Goal: Transaction & Acquisition: Purchase product/service

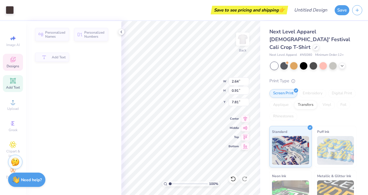
type input "2.64"
type input "0.91"
type input "7.81"
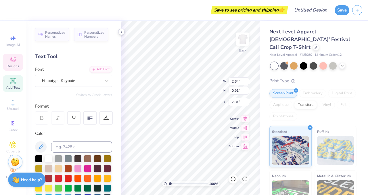
click at [121, 32] on polyline at bounding box center [121, 32] width 1 height 2
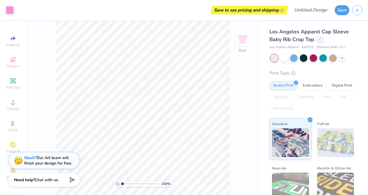
click at [319, 40] on icon at bounding box center [319, 39] width 3 height 3
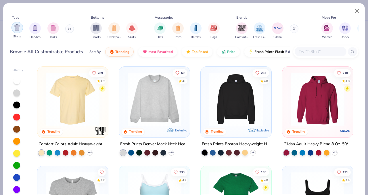
click at [19, 31] on div "filter for Shirts" at bounding box center [16, 27] width 11 height 11
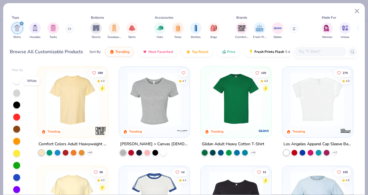
click at [16, 80] on div at bounding box center [16, 80] width 7 height 7
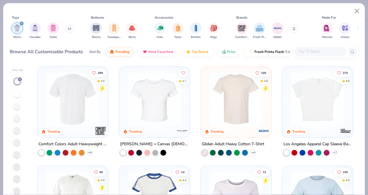
click at [43, 96] on img at bounding box center [13, 98] width 59 height 53
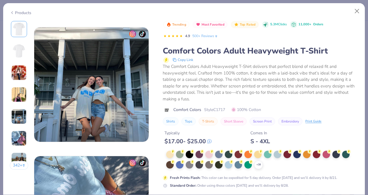
scroll to position [672, 0]
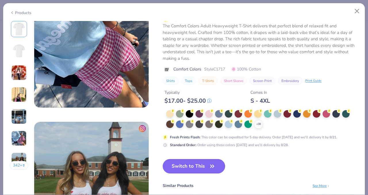
click at [208, 167] on button "Switch to This" at bounding box center [194, 166] width 62 height 14
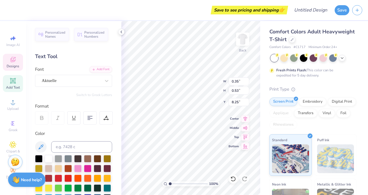
type input "0.35"
type input "0.53"
type input "8.25"
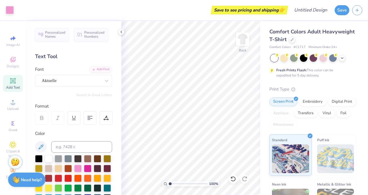
click at [14, 82] on icon at bounding box center [13, 80] width 4 height 4
type textarea "T"
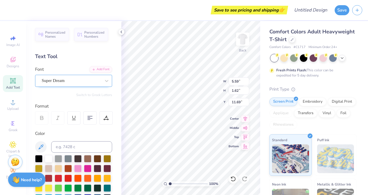
type textarea "T"
click at [73, 79] on div "Super Dream" at bounding box center [71, 80] width 60 height 9
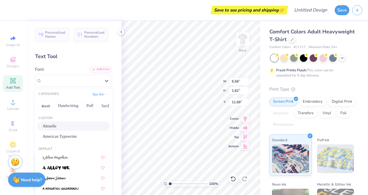
click at [51, 128] on span "Aktuelle" at bounding box center [50, 126] width 14 height 6
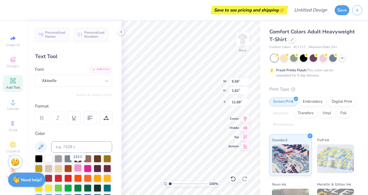
click at [78, 168] on div at bounding box center [77, 167] width 7 height 7
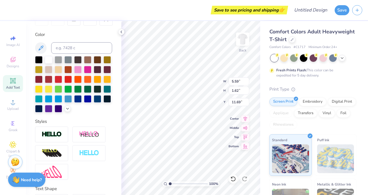
scroll to position [99, 0]
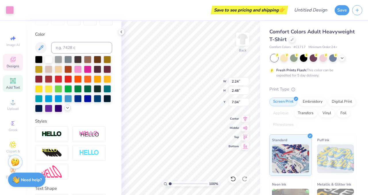
click at [68, 108] on icon at bounding box center [67, 107] width 5 height 5
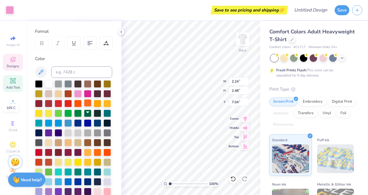
scroll to position [0, 0]
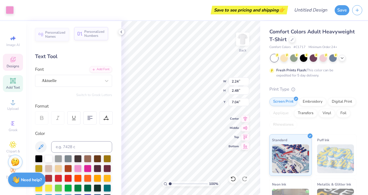
type input "1.73"
type input "1.62"
type input "11.69"
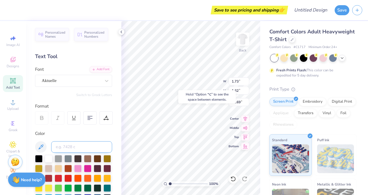
click at [78, 145] on input at bounding box center [81, 146] width 61 height 11
type input "223"
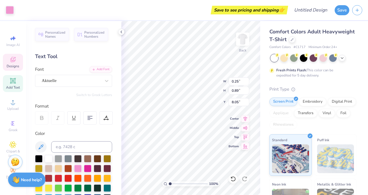
type input "1.73"
type input "1.62"
type input "11.69"
click at [91, 146] on input at bounding box center [81, 146] width 61 height 11
type input "223"
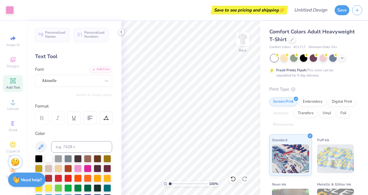
click at [122, 31] on icon at bounding box center [121, 32] width 5 height 5
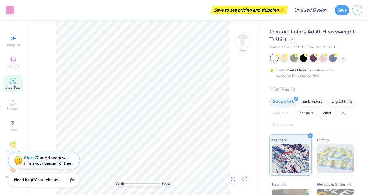
click at [235, 179] on icon at bounding box center [232, 178] width 5 height 5
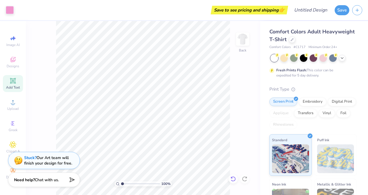
click at [235, 179] on icon at bounding box center [232, 178] width 5 height 5
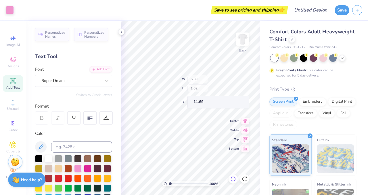
click at [235, 179] on icon at bounding box center [232, 178] width 5 height 5
click at [246, 178] on icon at bounding box center [245, 177] width 1 height 1
click at [232, 178] on icon at bounding box center [233, 179] width 6 height 6
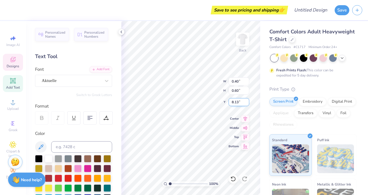
type textarea "T"
type input "2.24"
type input "2.48"
type input "7.04"
type input "3.33"
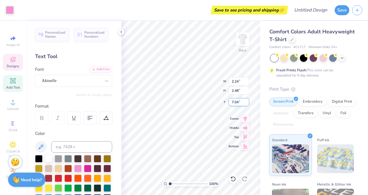
type input "3.70"
type input "6.23"
type input "0.48"
type input "1.73"
type input "7.56"
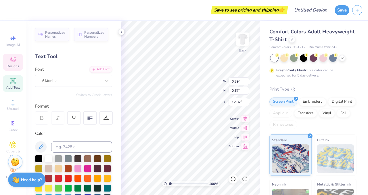
type input "12.82"
type input "0.62"
type input "0.66"
type input "8.29"
type input "0.99"
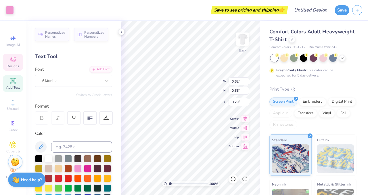
type input "1.07"
type input "8.11"
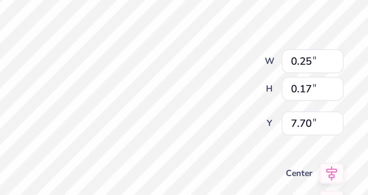
type input "7.70"
type input "7.85"
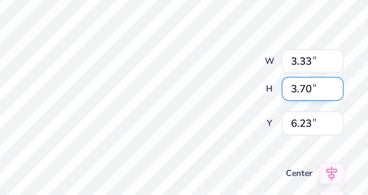
click at [206, 91] on div "100 % Back W 3.33 3.33 " H 3.70 3.70 " Y 6.23 6.23 " Center Middle Top Bottom" at bounding box center [190, 108] width 139 height 174
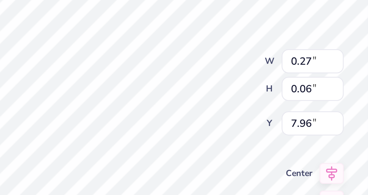
type input "7.96"
type input "8.22"
type input "11.66"
type input "0.99"
type input "1.07"
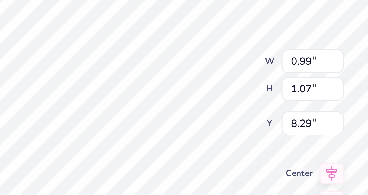
type input "8.28"
type input "0.88"
type input "0.95"
type input "8.40"
type input "8.28"
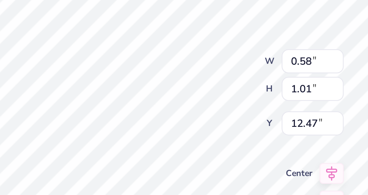
type input "0.58"
type input "1.01"
type input "12.47"
type input "7.92"
type input "0.25"
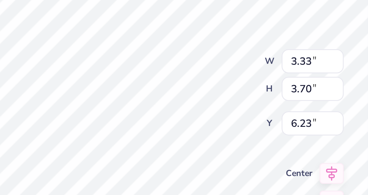
type input "0.17"
type input "7.76"
type input "0.53"
type input "0.11"
type input "8.17"
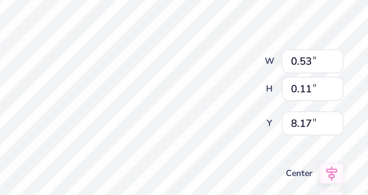
type input "7.92"
type input "8.17"
type input "7.92"
type input "0.60"
type input "0.13"
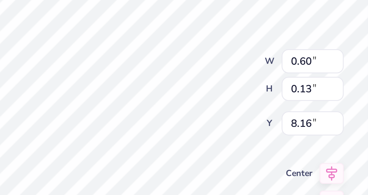
type input "8.16"
type input "7.86"
type textarea "Sistrs"
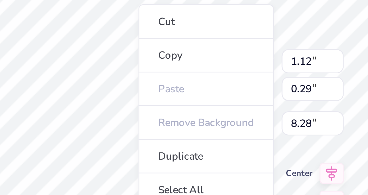
type input "1.12"
type input "0.29"
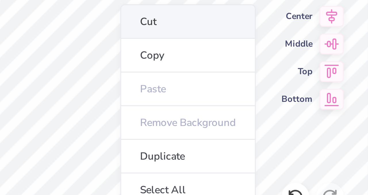
click at [187, 123] on li "Cut" at bounding box center [197, 120] width 45 height 11
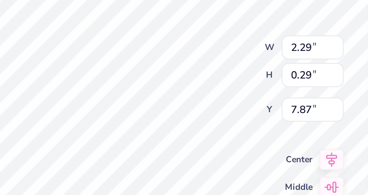
type input "7.92"
type textarea "Trinity College Panhellenic"
type input "3.85"
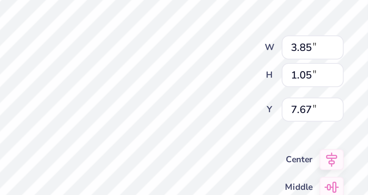
type input "1.05"
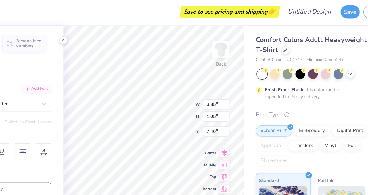
type input "7.40"
type input "7.90"
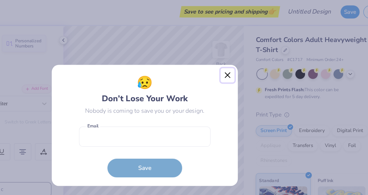
click at [246, 59] on button "Close" at bounding box center [247, 58] width 11 height 11
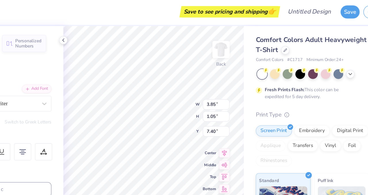
type input "7.88"
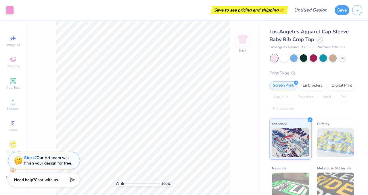
click at [319, 39] on icon at bounding box center [319, 39] width 2 height 2
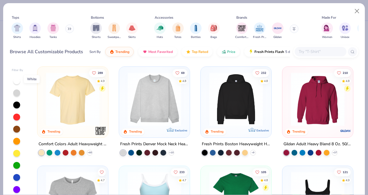
click at [15, 82] on div at bounding box center [16, 80] width 7 height 7
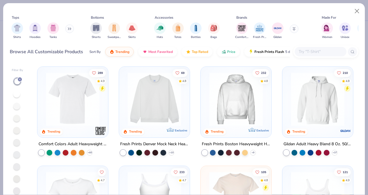
click at [74, 101] on img at bounding box center [72, 98] width 59 height 53
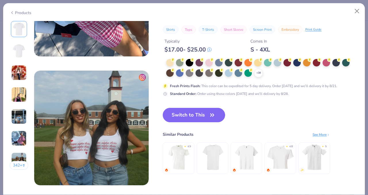
scroll to position [724, 0]
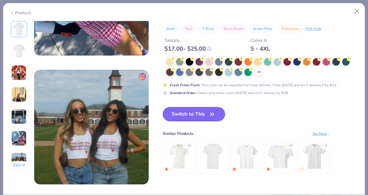
click at [196, 115] on button "Switch to This" at bounding box center [194, 114] width 62 height 14
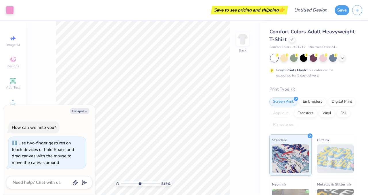
type input "6.03"
type textarea "x"
type input "6.29"
type textarea "x"
type input "3.36"
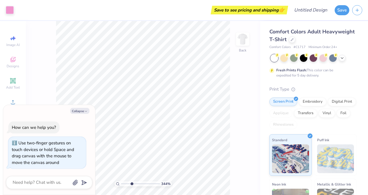
drag, startPoint x: 123, startPoint y: 183, endPoint x: 130, endPoint y: 183, distance: 7.8
click at [131, 183] on input "range" at bounding box center [140, 183] width 39 height 5
click at [84, 110] on icon "button" at bounding box center [85, 110] width 3 height 3
type textarea "x"
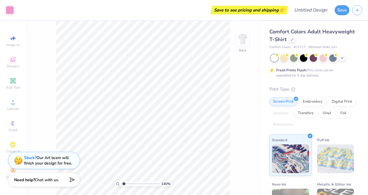
drag, startPoint x: 132, startPoint y: 184, endPoint x: 124, endPoint y: 184, distance: 8.3
type input "1.4"
click at [124, 184] on input "range" at bounding box center [140, 183] width 39 height 5
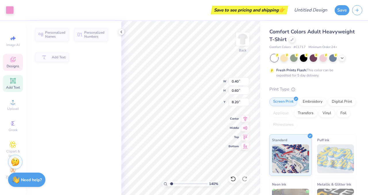
type input "0.40"
type input "0.60"
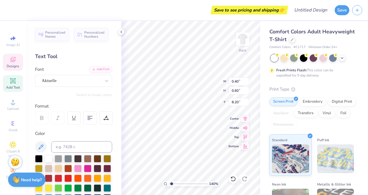
type input "8.13"
type textarea "T"
type input "6.71"
type input "0.67"
type input "1.16"
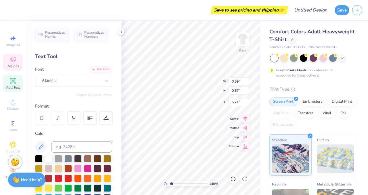
type input "6.54"
type input "0.51"
type input "0.89"
type input "6.60"
type input "5.53"
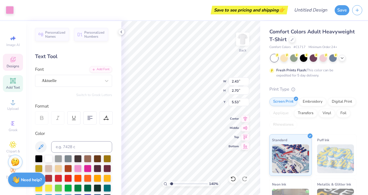
type input "2.43"
type input "2.70"
type input "5.25"
type input "0.51"
type input "0.89"
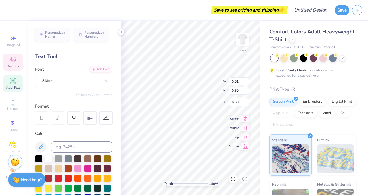
type input "6.41"
type textarea "Trinity College Panhellenic"
type input "8.28"
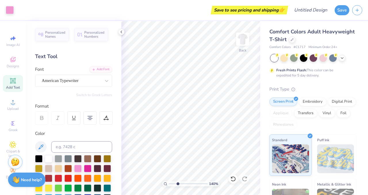
type input "3"
click at [178, 183] on input "range" at bounding box center [188, 183] width 39 height 5
type input "6.41"
type input "0.51"
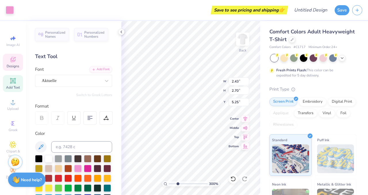
type input "2.52"
type input "2.79"
type input "5.26"
type input "0.25"
type input "0.89"
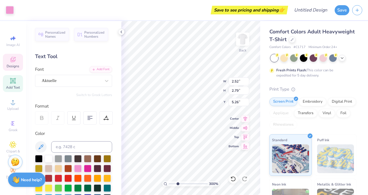
type input "6.41"
type input "0.27"
type input "0.98"
type input "0.62"
type input "0.66"
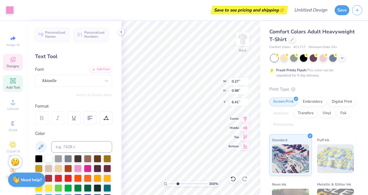
type input "8.30"
type input "0.72"
type input "0.78"
type input "8.18"
type input "6.66"
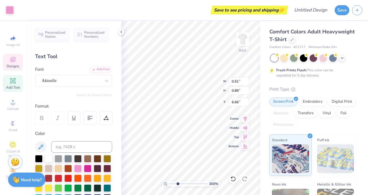
type input "0.51"
type input "0.89"
type input "6.41"
type input "0.48"
type input "0.82"
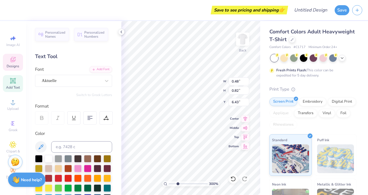
type input "6.41"
type input "0.45"
type input "0.79"
type input "6.50"
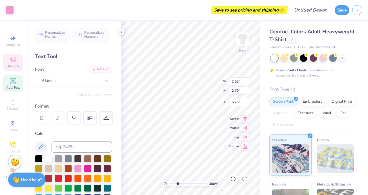
type input "3.00"
click at [210, 78] on div "300 % Back W 0.89 H 0.98 Y 6.41 Center Middle Top Bottom" at bounding box center [190, 108] width 139 height 174
type input "6.44"
type input "5.26"
type input "0.72"
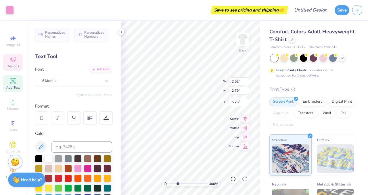
type input "0.78"
type input "6.66"
type input "0.45"
type input "0.79"
type input "6.44"
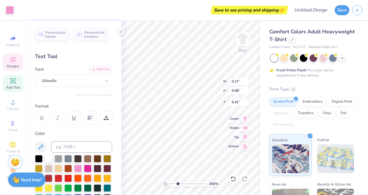
type input "6.44"
type input "6.36"
type input "6.53"
type input "6.44"
type input "6.36"
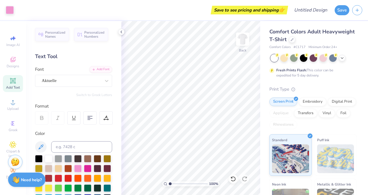
click at [169, 184] on input "range" at bounding box center [188, 183] width 39 height 5
type input "2.86"
click at [177, 184] on input "range" at bounding box center [188, 183] width 39 height 5
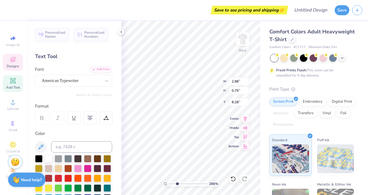
type input "3.64"
type input "1.00"
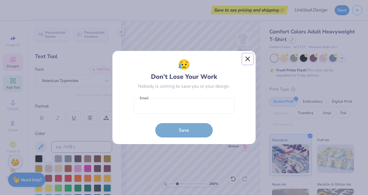
click at [246, 58] on button "Close" at bounding box center [247, 58] width 11 height 11
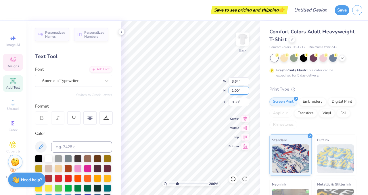
type input "8.30"
type input "2.95"
type input "3.28"
type input "5.20"
click at [170, 183] on input "range" at bounding box center [188, 183] width 39 height 5
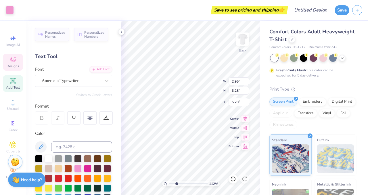
type input "2.69"
click at [176, 184] on input "range" at bounding box center [188, 183] width 39 height 5
type input "5.03"
type input "8.43"
type input "0.32"
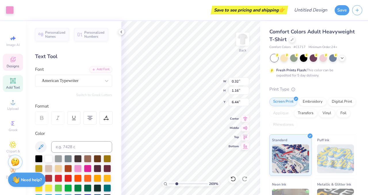
type input "1.16"
type input "0.83"
type input "0.89"
type input "6.79"
type input "6.58"
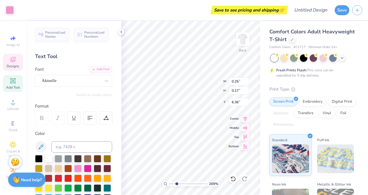
type input "0.83"
type input "0.89"
type input "6.71"
click at [206, 76] on div "269 % Back W 0.83 0.83 " H 0.89 0.89 " Y 6.71 6.71 " Center Middle Top Bottom" at bounding box center [190, 108] width 139 height 174
type input "0.30"
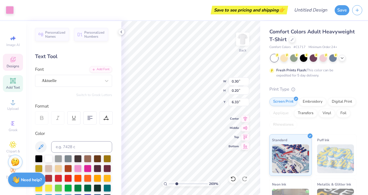
type input "0.20"
type input "6.33"
type input "0.40"
type input "0.08"
type input "6.50"
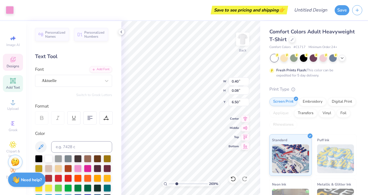
type input "6.54"
click at [169, 184] on input "range" at bounding box center [188, 183] width 39 height 5
click at [175, 183] on input "range" at bounding box center [188, 183] width 39 height 5
type input "1"
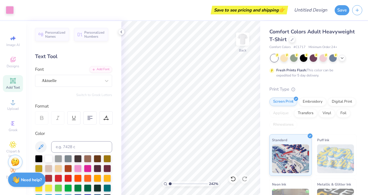
click at [169, 184] on input "range" at bounding box center [188, 183] width 39 height 5
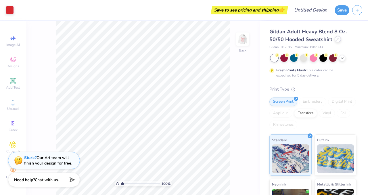
click at [338, 41] on div at bounding box center [337, 39] width 6 height 6
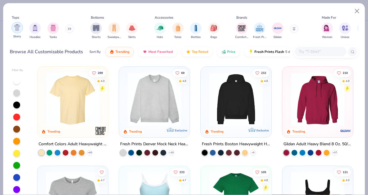
click at [14, 30] on img "filter for Shirts" at bounding box center [17, 27] width 7 height 7
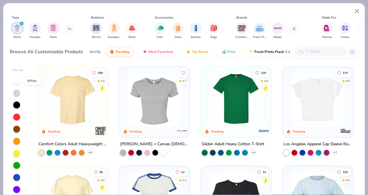
click at [17, 82] on div at bounding box center [16, 80] width 7 height 7
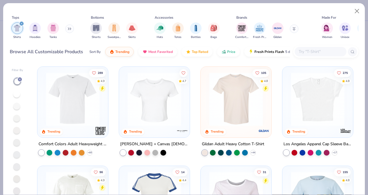
click at [69, 95] on img at bounding box center [72, 98] width 59 height 53
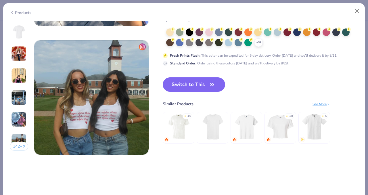
scroll to position [718, 0]
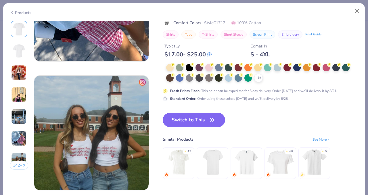
click at [193, 117] on button "Switch to This" at bounding box center [194, 120] width 62 height 14
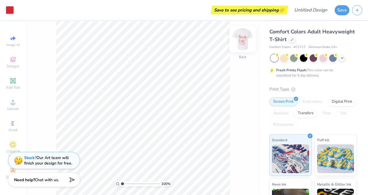
click at [241, 39] on img at bounding box center [242, 39] width 23 height 23
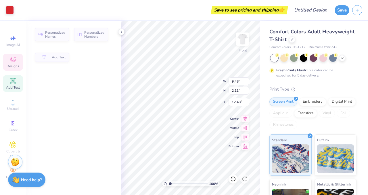
type input "9.48"
type input "2.11"
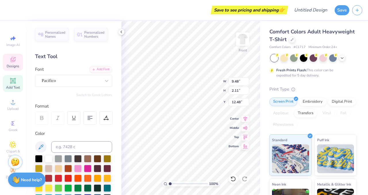
type input "12.31"
click at [233, 182] on div at bounding box center [232, 178] width 9 height 9
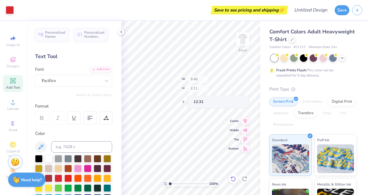
type input "11.86"
type input "13.99"
type input "8.26"
click at [232, 180] on icon at bounding box center [233, 179] width 6 height 6
click at [234, 180] on icon at bounding box center [233, 179] width 6 height 6
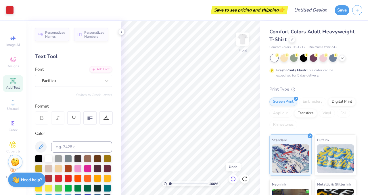
click at [234, 180] on icon at bounding box center [232, 178] width 5 height 5
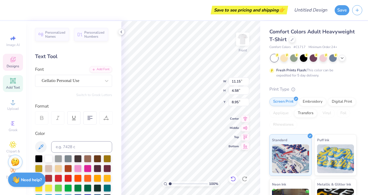
scroll to position [0, 1]
type input "9.48"
type input "2.11"
type input "12.48"
type textarea "Trinity College Panhellenic 2025"
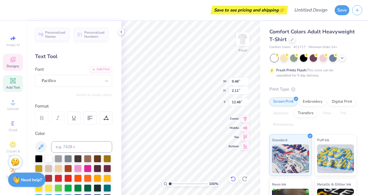
scroll to position [0, 1]
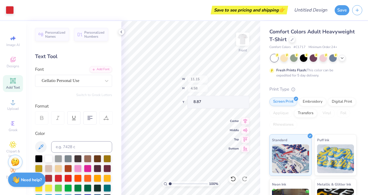
type input "8.87"
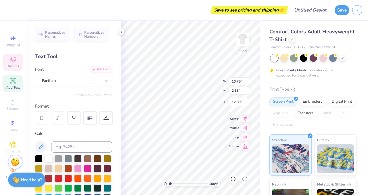
click at [120, 112] on div "Personalized Names Personalized Numbers Text Tool Add Font Font Pacifico Switch…" at bounding box center [73, 108] width 95 height 174
type input "12.59"
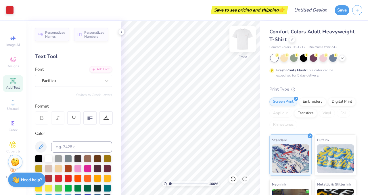
click at [239, 43] on img at bounding box center [242, 39] width 23 height 23
click at [240, 40] on img at bounding box center [242, 39] width 23 height 23
click at [244, 41] on img at bounding box center [242, 39] width 23 height 23
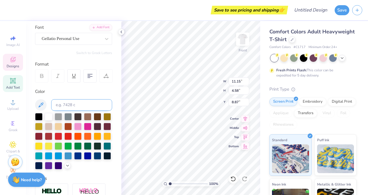
scroll to position [50, 0]
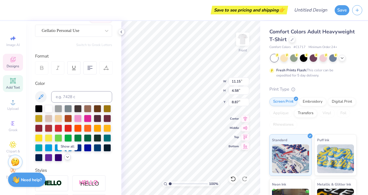
click at [69, 159] on icon at bounding box center [67, 157] width 5 height 5
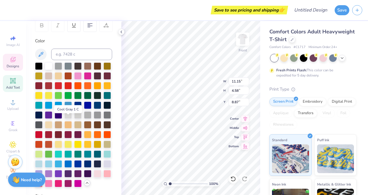
scroll to position [96, 0]
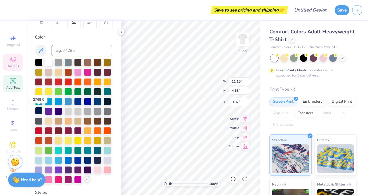
click at [39, 111] on div at bounding box center [38, 110] width 7 height 7
type input "3.07"
type input "1.34"
type input "8.25"
click at [39, 111] on div at bounding box center [38, 110] width 7 height 7
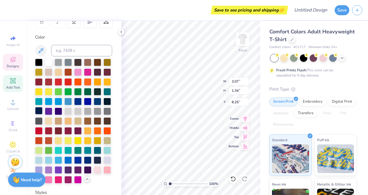
type input "10.75"
type input "2.33"
type input "12.59"
click at [39, 109] on div at bounding box center [38, 110] width 7 height 7
click at [40, 110] on div at bounding box center [38, 110] width 7 height 7
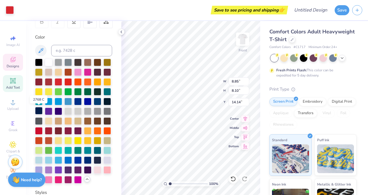
click at [38, 109] on div at bounding box center [38, 110] width 7 height 7
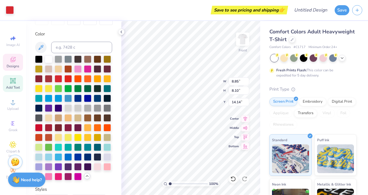
scroll to position [105, 0]
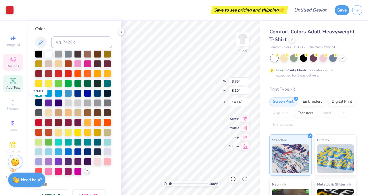
click at [40, 104] on div at bounding box center [38, 102] width 7 height 7
type input "0.69"
type input "0.71"
type input "15.04"
click at [40, 103] on div at bounding box center [38, 102] width 7 height 7
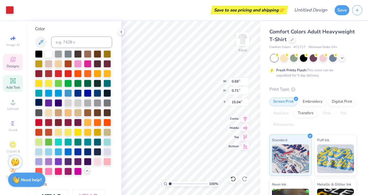
type input "0.57"
type input "0.93"
type input "14.47"
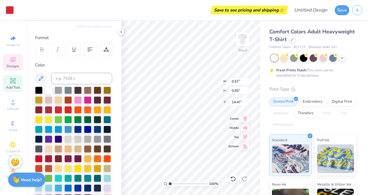
scroll to position [52, 0]
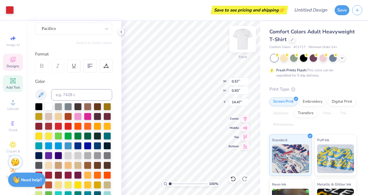
click at [241, 38] on img at bounding box center [242, 39] width 23 height 23
type textarea "GREEKS"
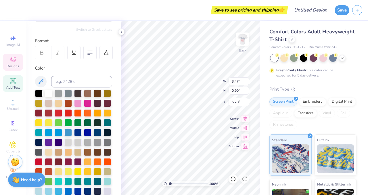
scroll to position [66, 0]
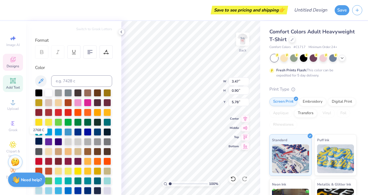
click at [39, 143] on div at bounding box center [38, 140] width 7 height 7
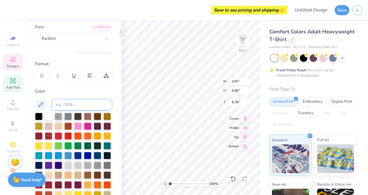
scroll to position [0, 0]
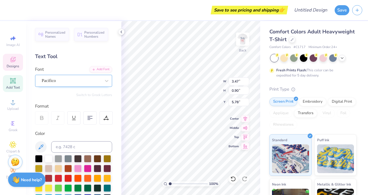
click at [58, 80] on div "Pacifico" at bounding box center [71, 80] width 60 height 9
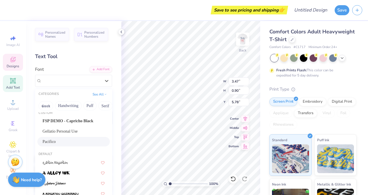
scroll to position [1, 0]
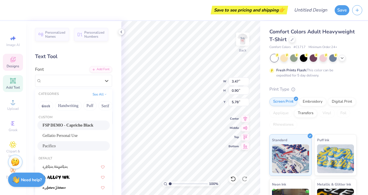
click at [70, 126] on span "FSP DEMO - Capricho Black" at bounding box center [68, 125] width 51 height 6
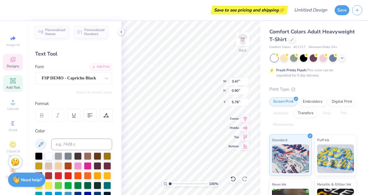
scroll to position [3, 0]
type input "3.01"
type input "0.54"
type input "5.89"
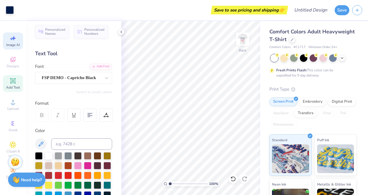
click at [15, 40] on icon at bounding box center [12, 38] width 7 height 7
select select "4"
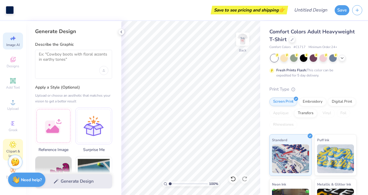
click at [15, 145] on icon at bounding box center [12, 144] width 7 height 7
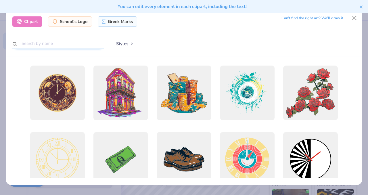
click at [97, 41] on input "text" at bounding box center [58, 43] width 92 height 11
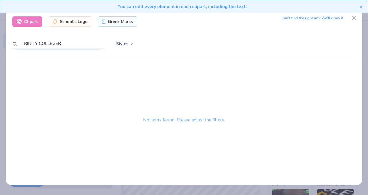
click at [100, 42] on input "TRINITY COLLEGER" at bounding box center [58, 43] width 92 height 11
type input "TRINITY COLLEGE"
click at [84, 22] on div "School's Logo" at bounding box center [70, 21] width 44 height 10
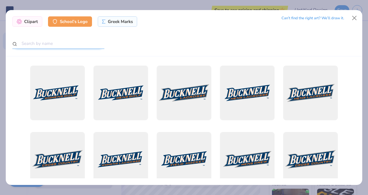
click at [70, 40] on input "text" at bounding box center [58, 43] width 92 height 11
type input "TRINITY"
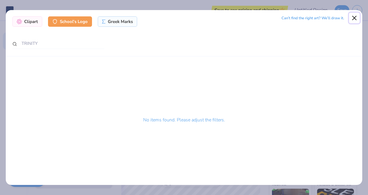
click at [351, 18] on button "Close" at bounding box center [354, 18] width 11 height 11
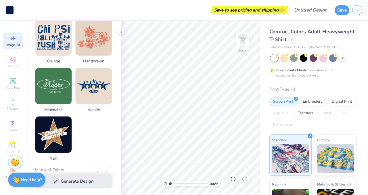
scroll to position [283, 0]
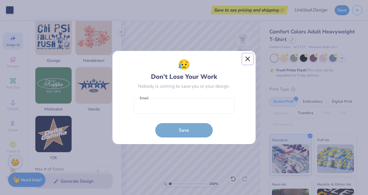
click at [246, 59] on button "Close" at bounding box center [247, 58] width 11 height 11
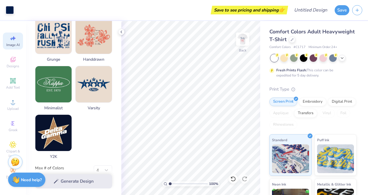
scroll to position [296, 0]
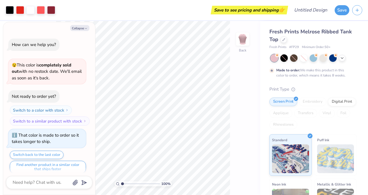
scroll to position [5, 0]
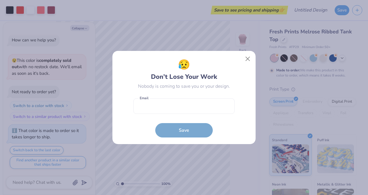
type textarea "x"
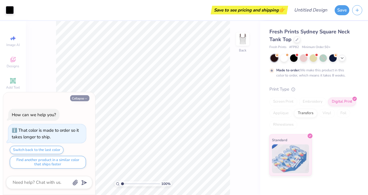
click at [77, 97] on button "Collapse" at bounding box center [79, 98] width 19 height 6
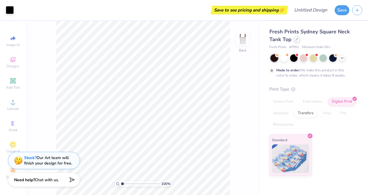
click at [296, 39] on icon at bounding box center [296, 39] width 3 height 3
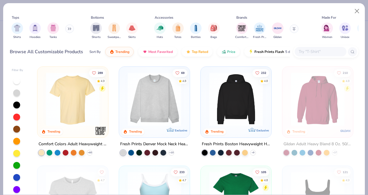
click at [16, 84] on div at bounding box center [16, 80] width 7 height 7
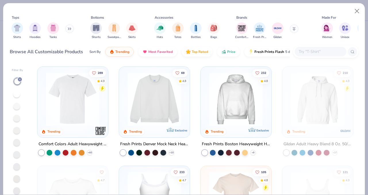
click at [79, 106] on img at bounding box center [72, 98] width 59 height 53
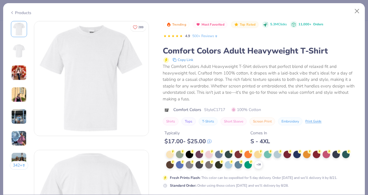
click at [194, 190] on div "Trending Most Favorited Top Rated 5.3M Clicks 11,000+ Orders 4.9 500+ Reviews C…" at bounding box center [260, 149] width 195 height 256
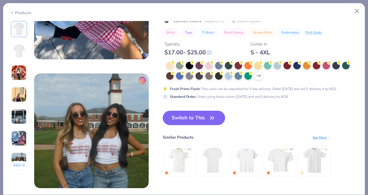
scroll to position [741, 0]
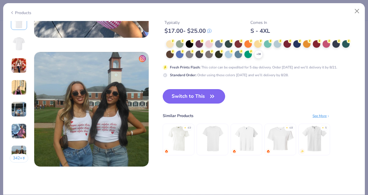
click at [205, 94] on button "Switch to This" at bounding box center [194, 96] width 62 height 14
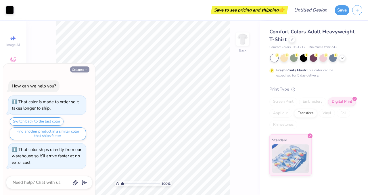
click at [87, 69] on icon "button" at bounding box center [85, 69] width 3 height 3
type textarea "x"
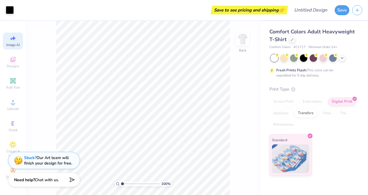
click at [14, 44] on span "Image AI" at bounding box center [13, 45] width 14 height 5
select select "4"
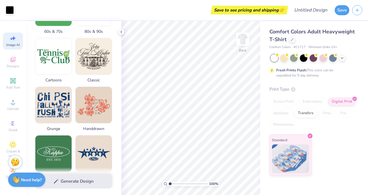
scroll to position [296, 0]
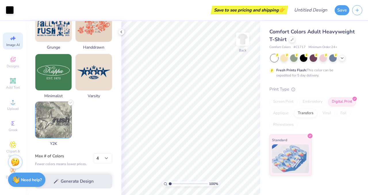
click at [54, 132] on img at bounding box center [53, 120] width 36 height 36
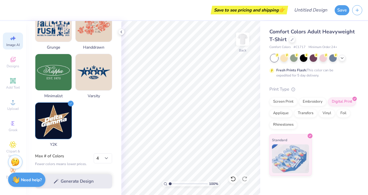
scroll to position [0, 0]
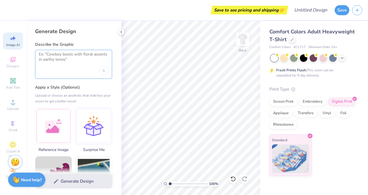
click at [72, 56] on textarea at bounding box center [74, 59] width 70 height 14
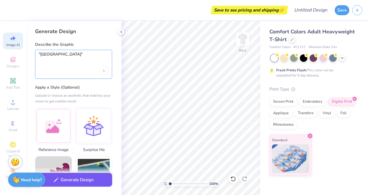
type textarea ""[GEOGRAPHIC_DATA]""
click at [92, 181] on button "Generate Design" at bounding box center [73, 180] width 77 height 14
